Goal: Check status: Check status

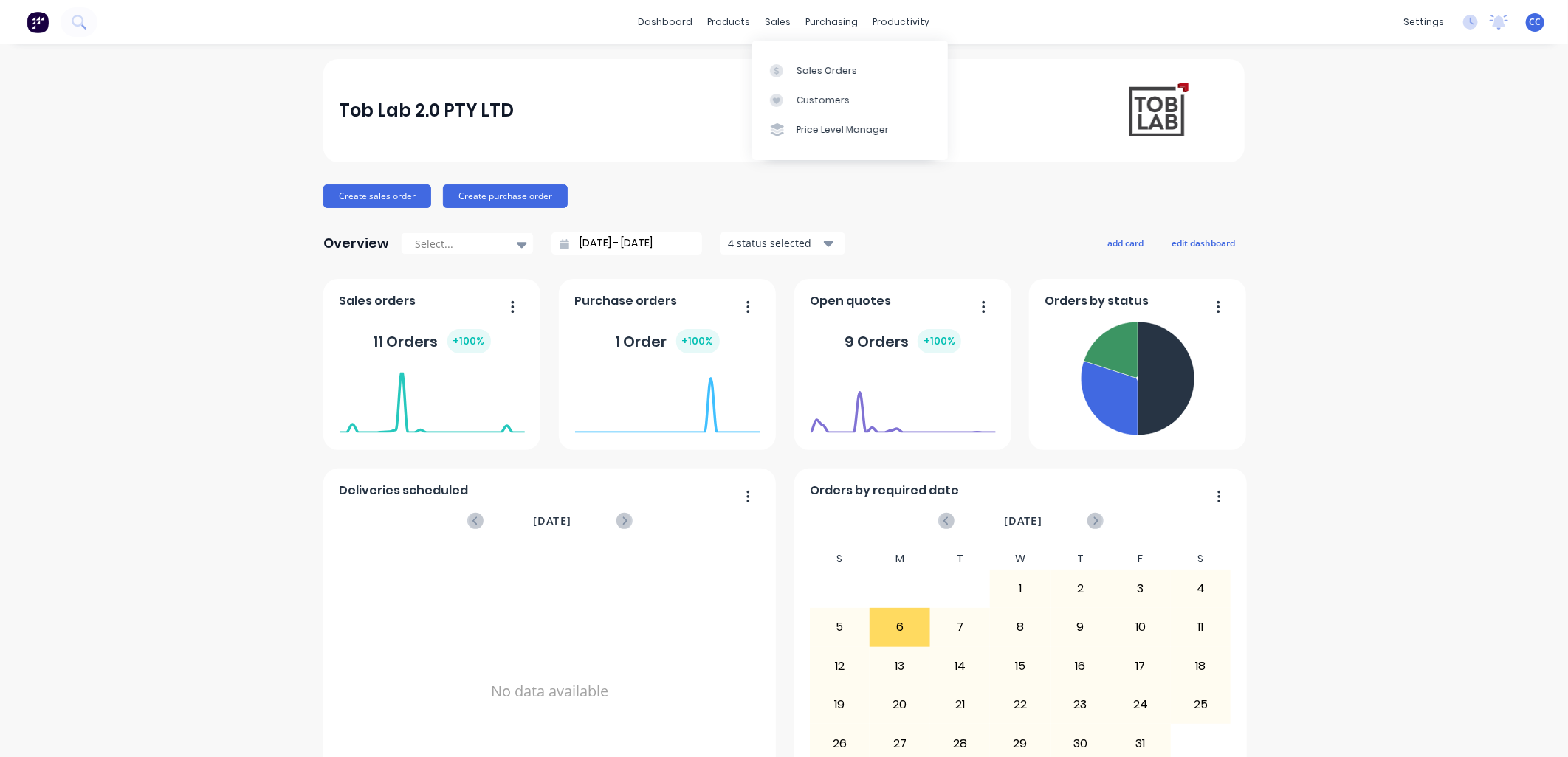
click at [768, 20] on div "sales" at bounding box center [779, 22] width 41 height 22
click at [815, 72] on div "Sales Orders" at bounding box center [826, 70] width 60 height 13
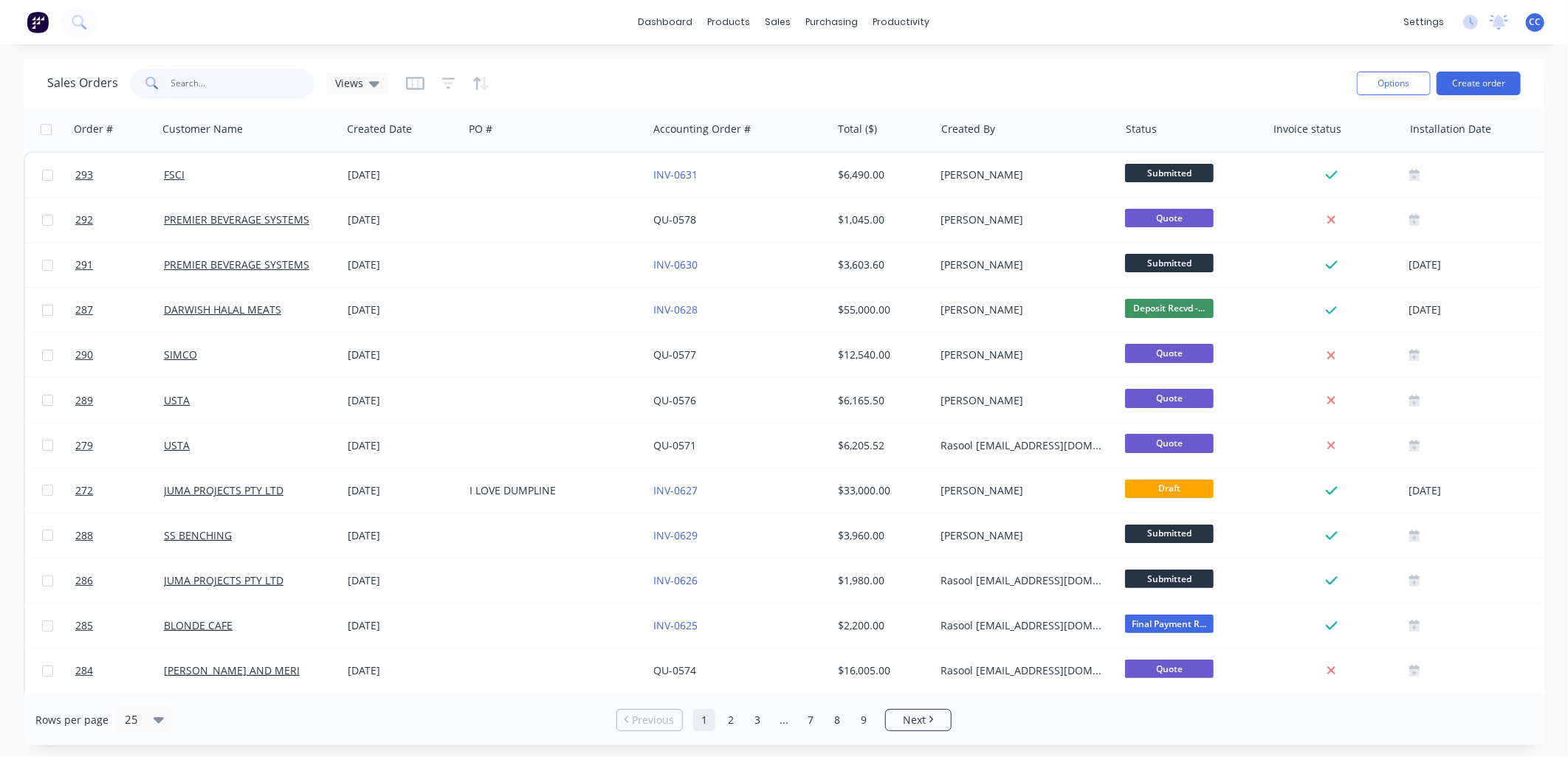
click at [223, 86] on input "text" at bounding box center [243, 84] width 144 height 30
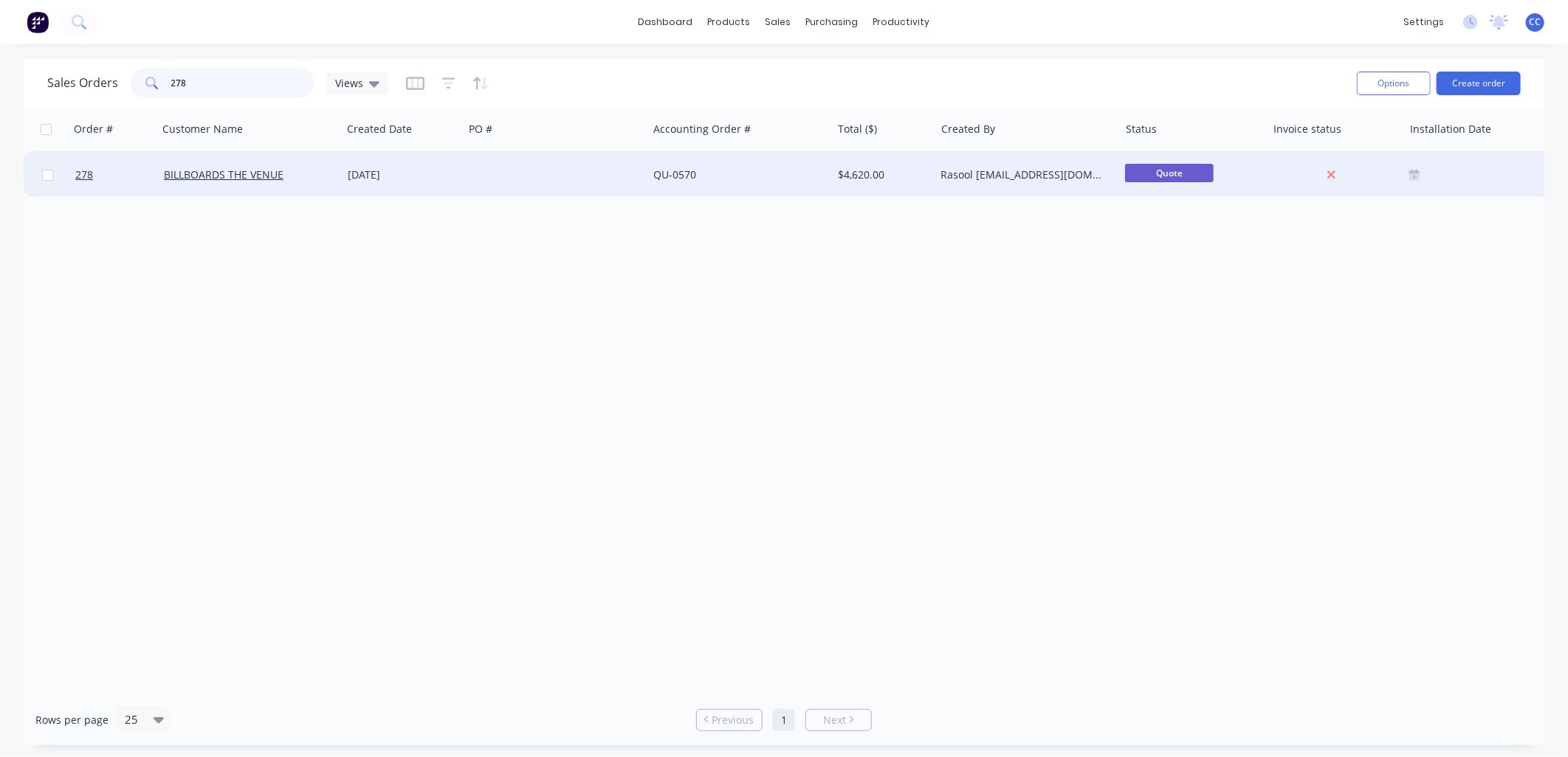
type input "278"
click at [440, 174] on div "[DATE]" at bounding box center [402, 174] width 110 height 15
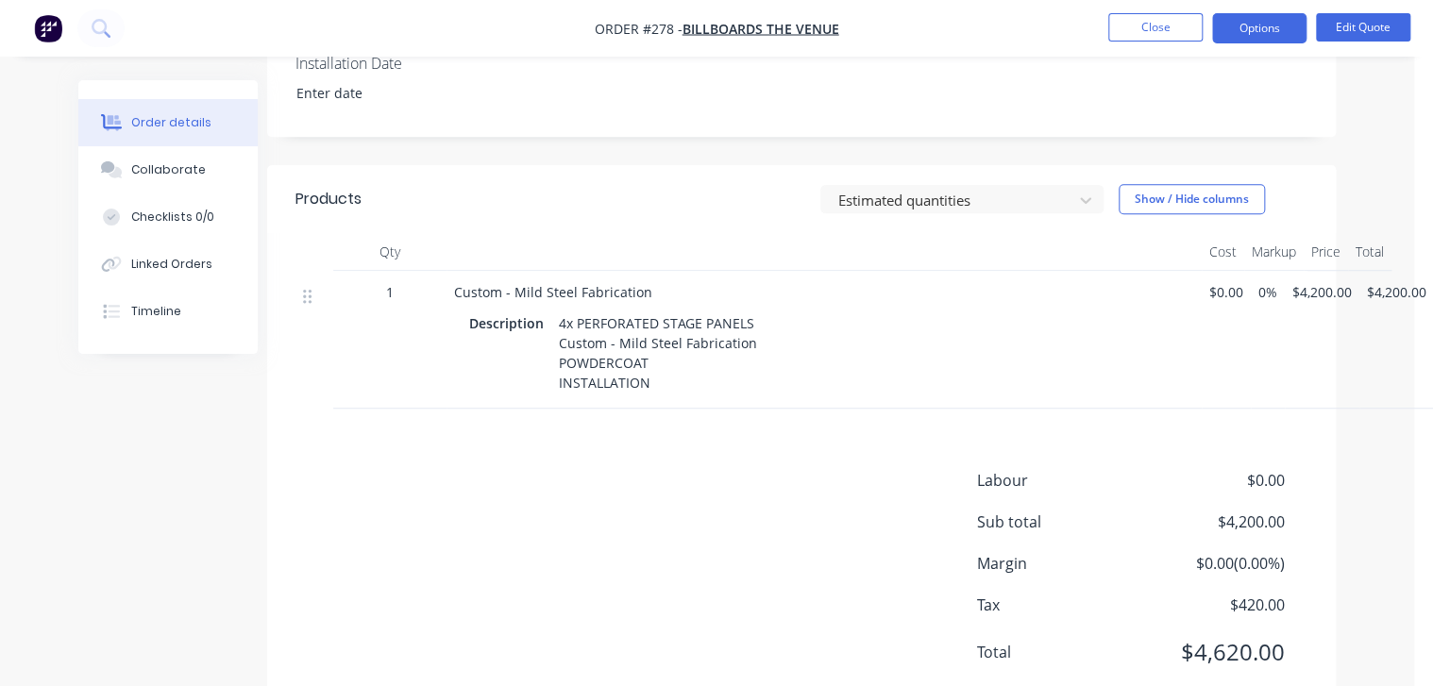
scroll to position [540, 19]
